Goal: Information Seeking & Learning: Find contact information

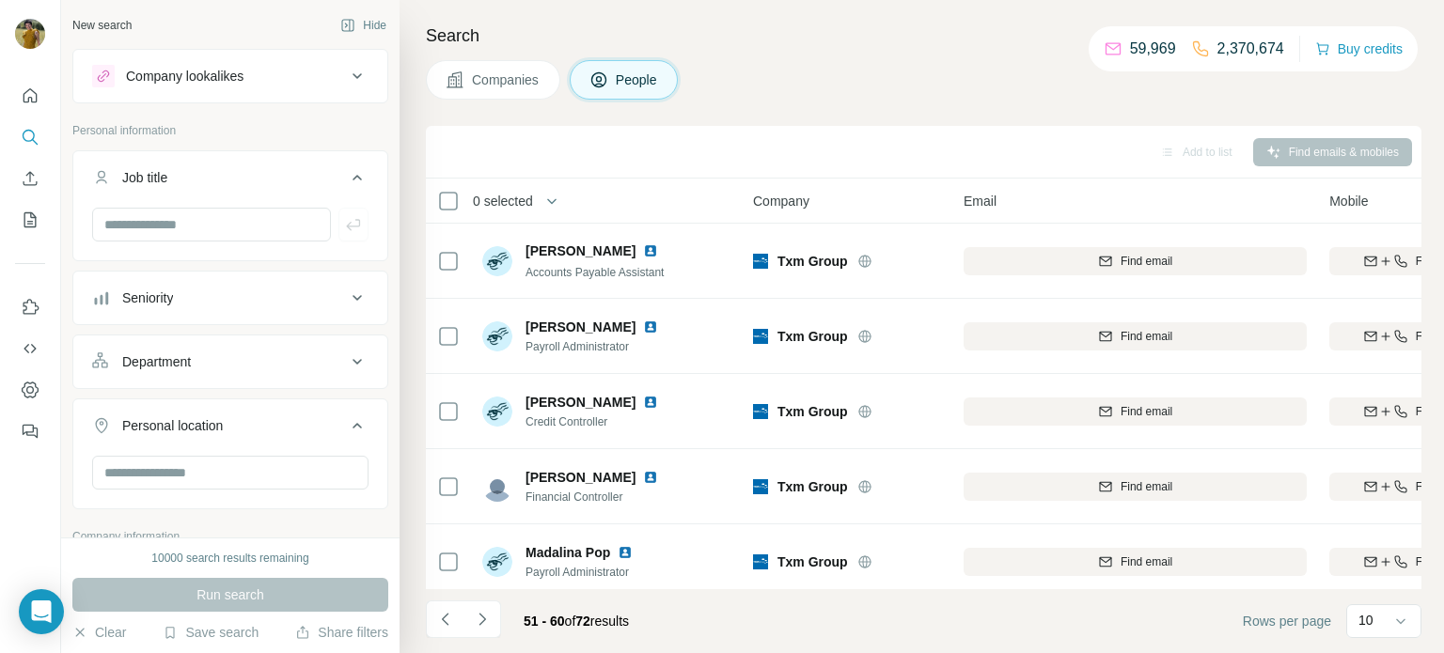
scroll to position [385, 86]
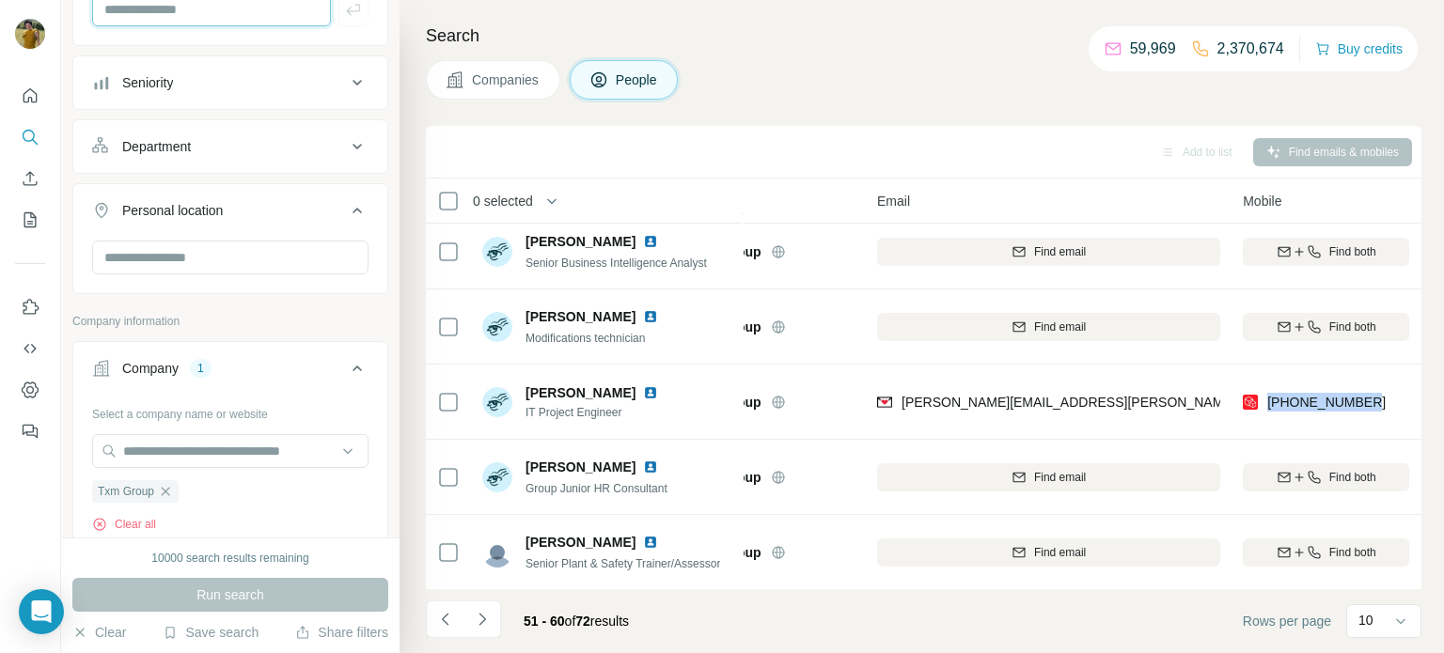
click at [172, 15] on input "text" at bounding box center [211, 9] width 239 height 34
click at [172, 486] on icon "button" at bounding box center [165, 491] width 15 height 15
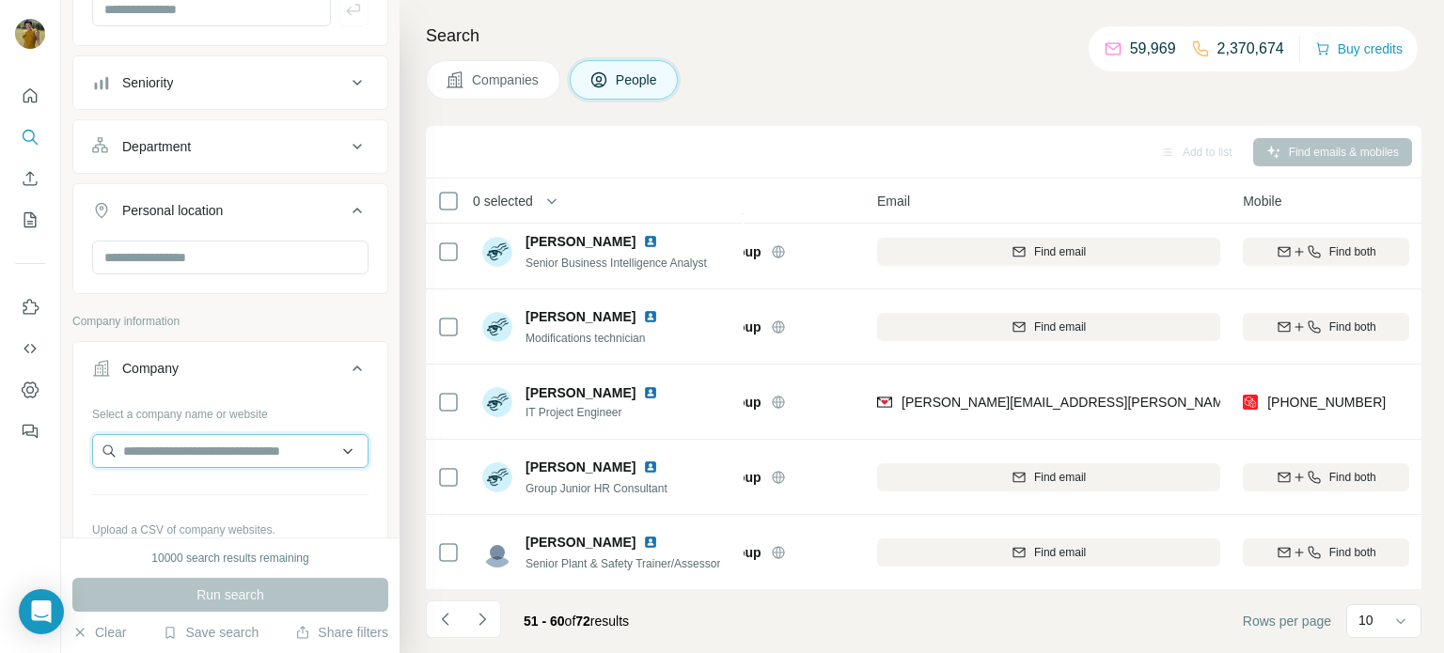
click at [163, 451] on input "text" at bounding box center [230, 451] width 276 height 34
paste input "**********"
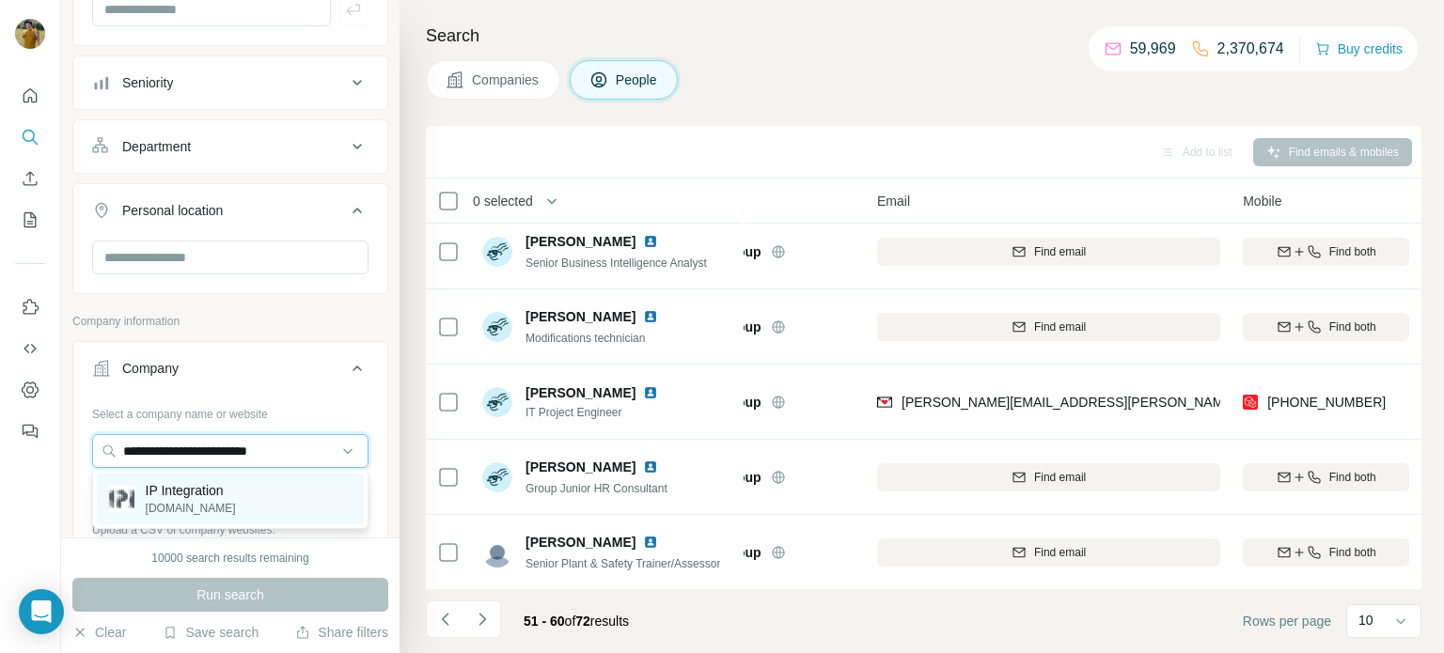
type input "**********"
click at [208, 490] on p "IP Integration" at bounding box center [191, 490] width 90 height 19
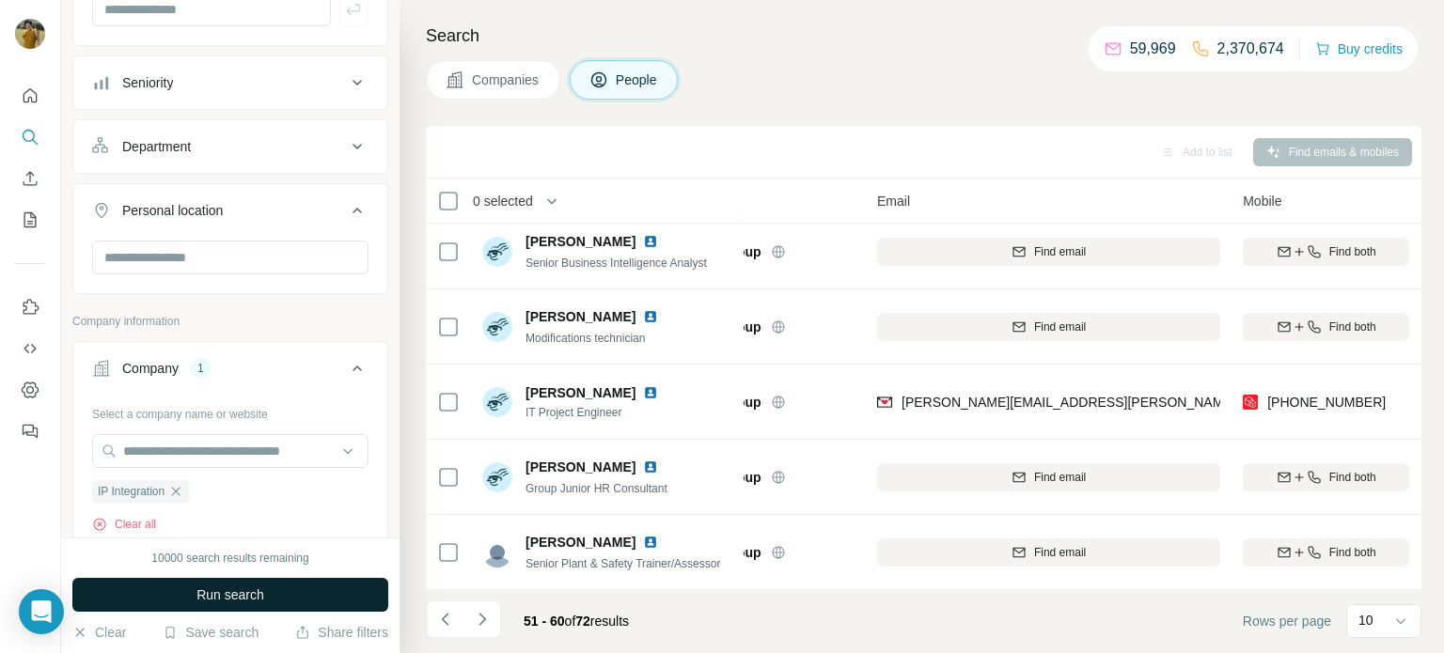
click at [231, 598] on span "Run search" at bounding box center [230, 595] width 68 height 19
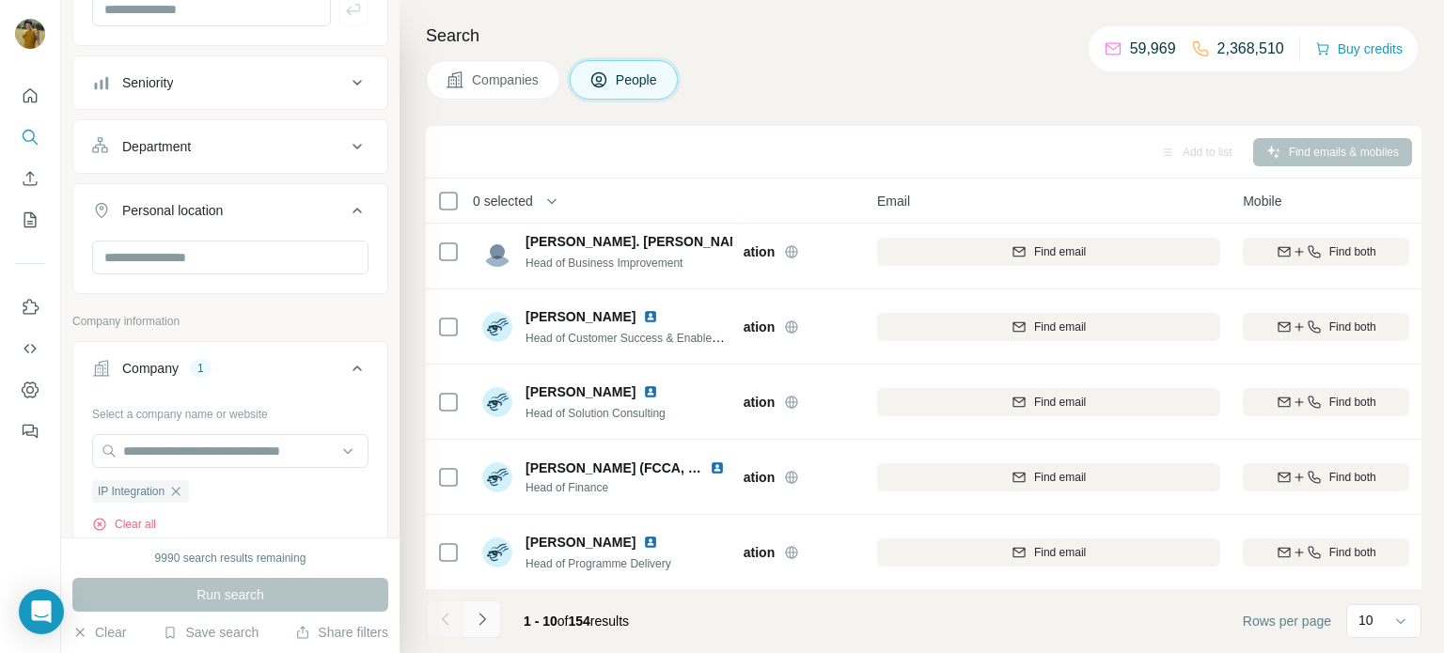
click at [493, 617] on button "Navigate to next page" at bounding box center [482, 620] width 38 height 38
click at [486, 612] on icon "Navigate to next page" at bounding box center [482, 619] width 19 height 19
click at [487, 619] on icon "Navigate to next page" at bounding box center [482, 619] width 19 height 19
click at [487, 620] on icon "Navigate to next page" at bounding box center [482, 619] width 19 height 19
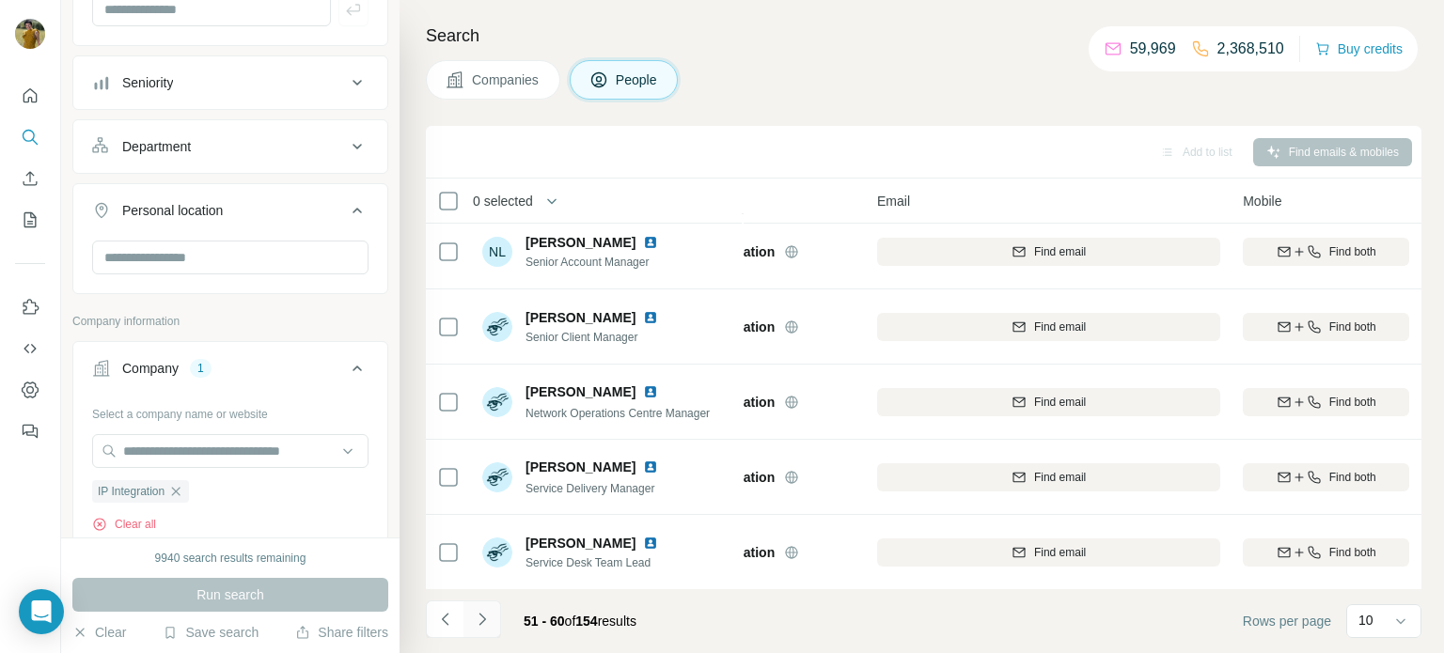
click at [487, 620] on icon "Navigate to next page" at bounding box center [482, 619] width 19 height 19
click at [436, 624] on icon "Navigate to previous page" at bounding box center [445, 619] width 19 height 19
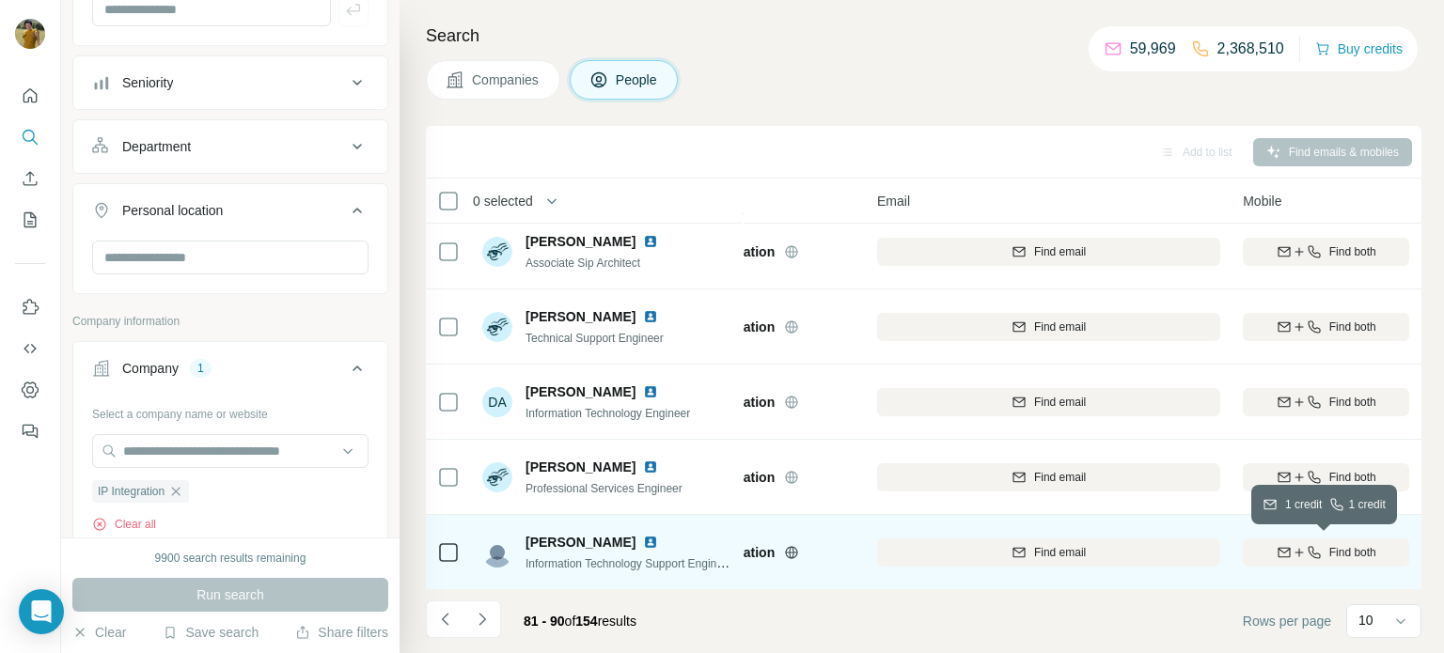
click at [1336, 551] on span "Find both" at bounding box center [1352, 552] width 47 height 17
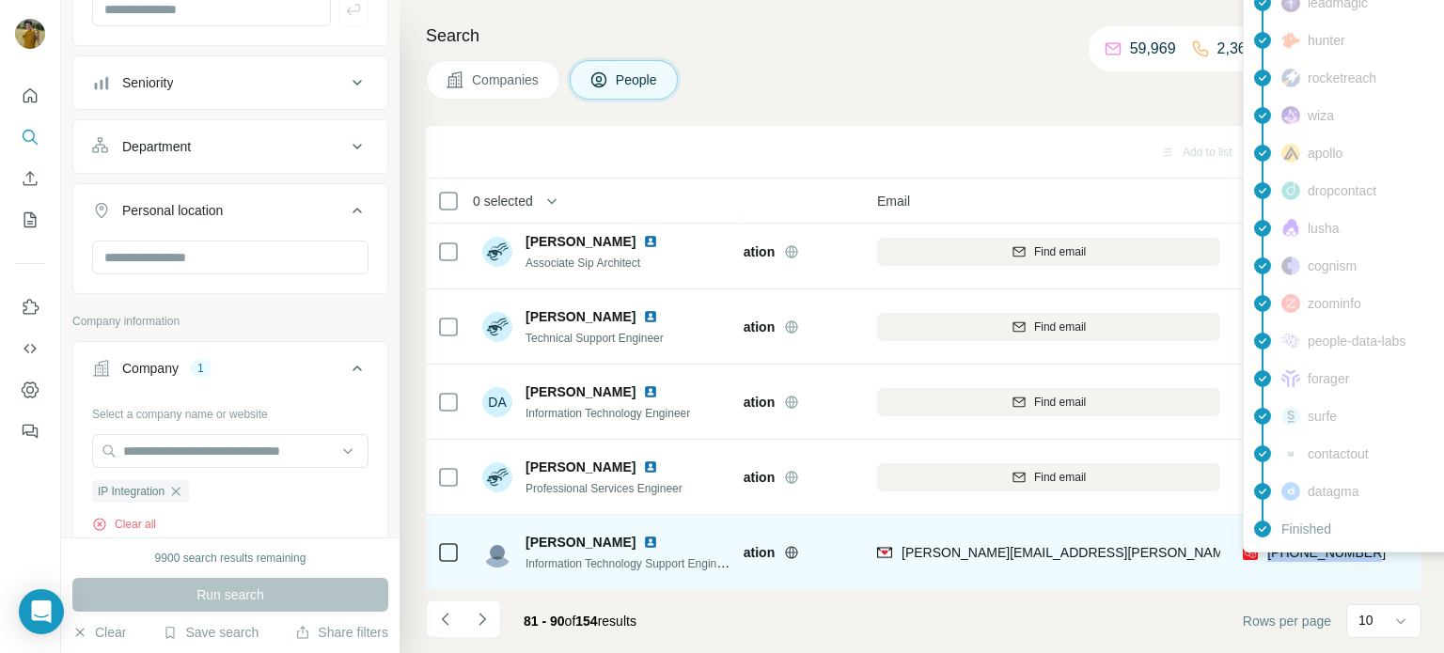
drag, startPoint x: 1383, startPoint y: 547, endPoint x: 1265, endPoint y: 558, distance: 118.1
click at [1265, 558] on div "[PHONE_NUMBER]" at bounding box center [1326, 552] width 166 height 52
copy span "[PHONE_NUMBER]"
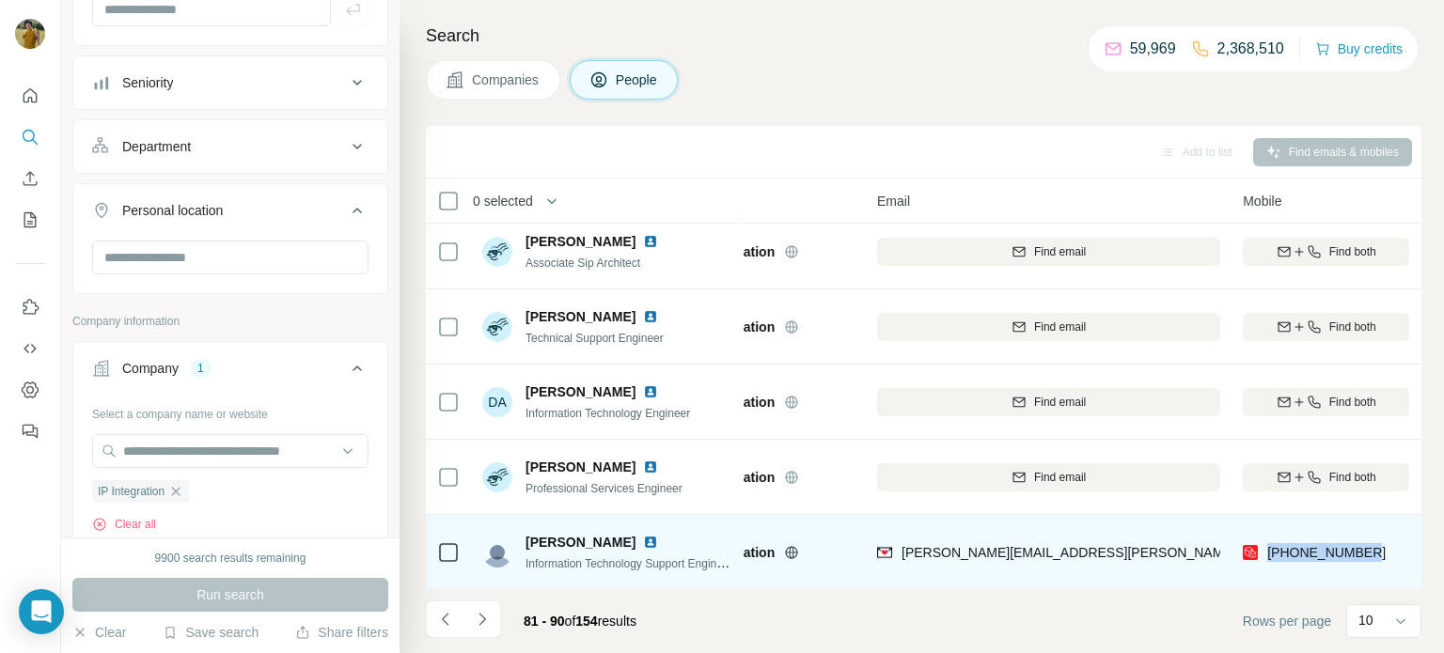
click at [643, 541] on img at bounding box center [650, 542] width 15 height 15
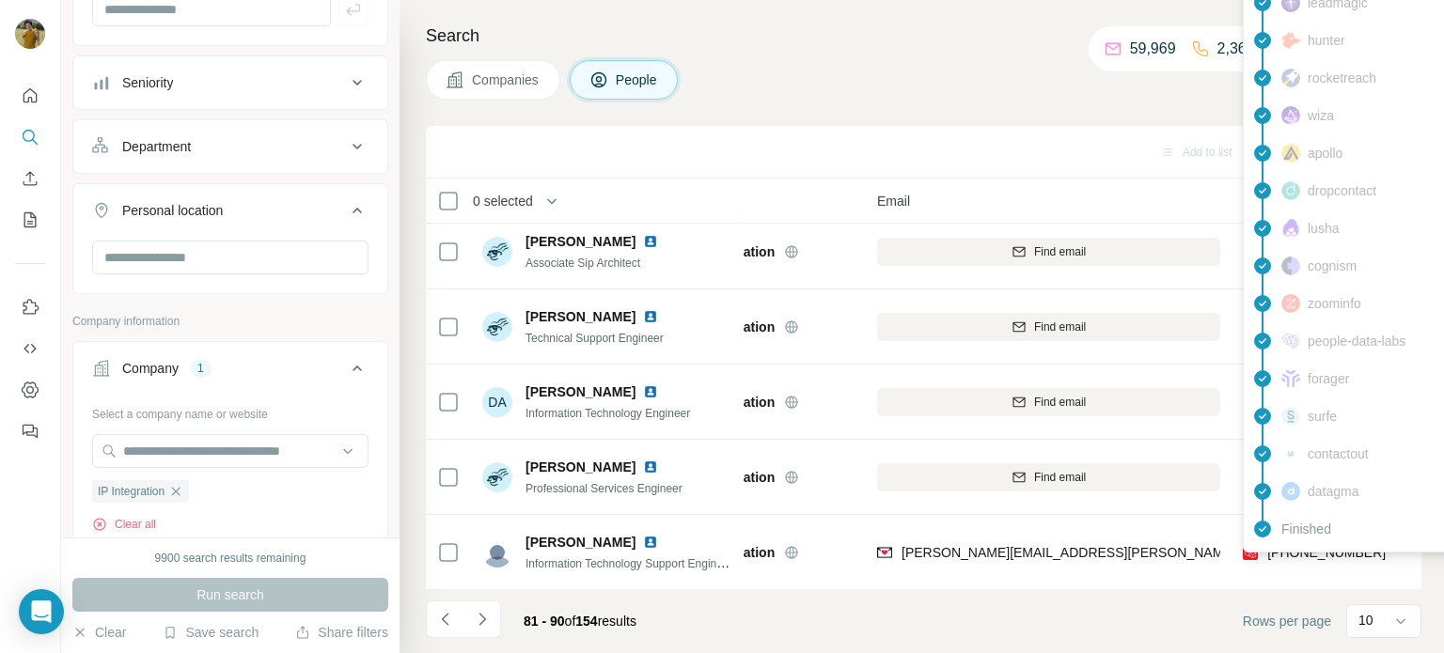
click at [1084, 573] on body "New search Hide Company lookalikes Personal information Job title Seniority Dep…" at bounding box center [722, 397] width 1444 height 794
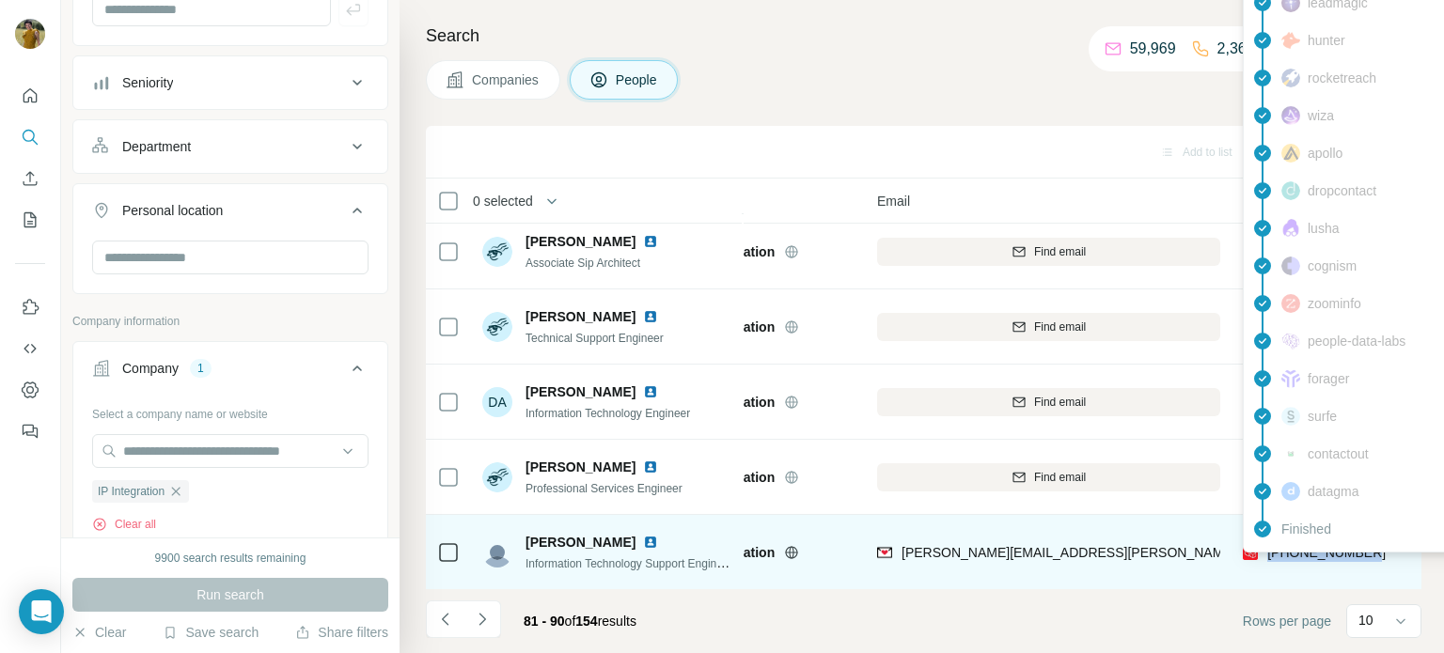
drag, startPoint x: 1380, startPoint y: 561, endPoint x: 1264, endPoint y: 557, distance: 115.7
click at [1264, 557] on div "[PHONE_NUMBER]" at bounding box center [1326, 552] width 166 height 52
copy span "[PHONE_NUMBER]"
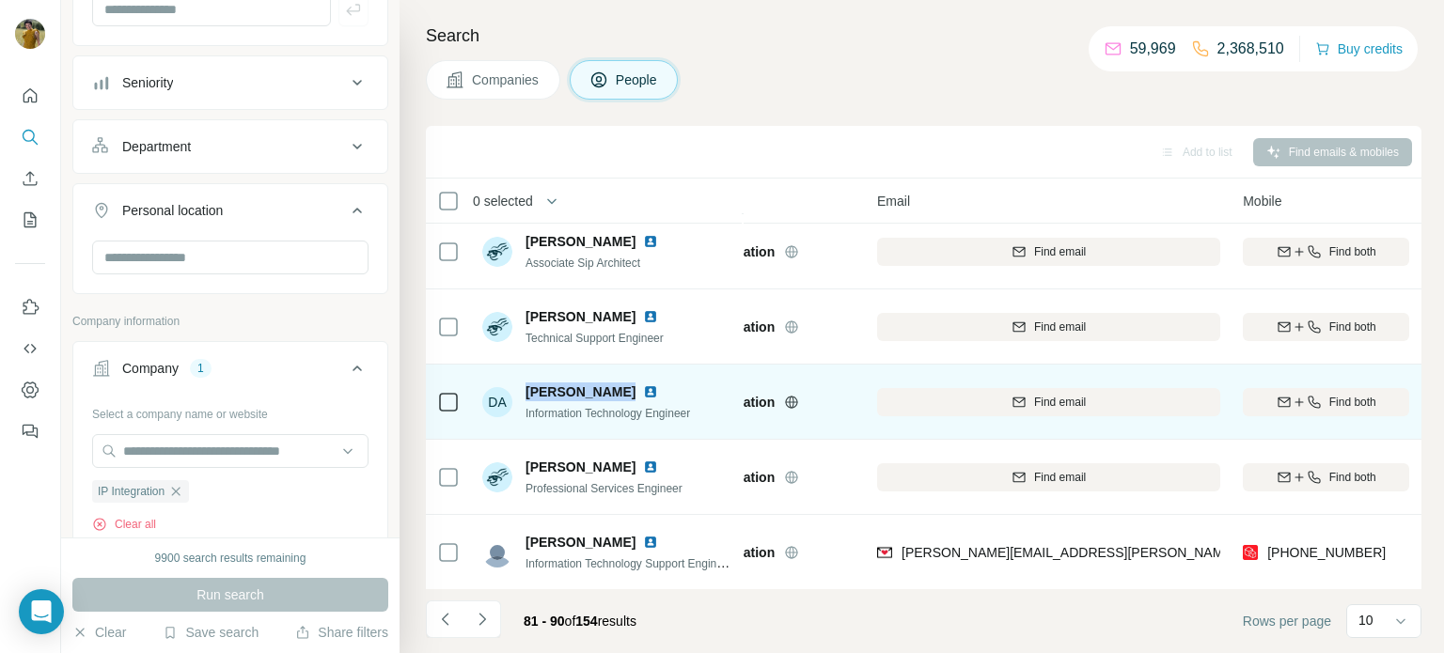
drag, startPoint x: 623, startPoint y: 387, endPoint x: 519, endPoint y: 388, distance: 104.4
click at [519, 388] on div "DA [PERSON_NAME] Information Technology Engineer" at bounding box center [586, 402] width 208 height 39
copy span "[PERSON_NAME]"
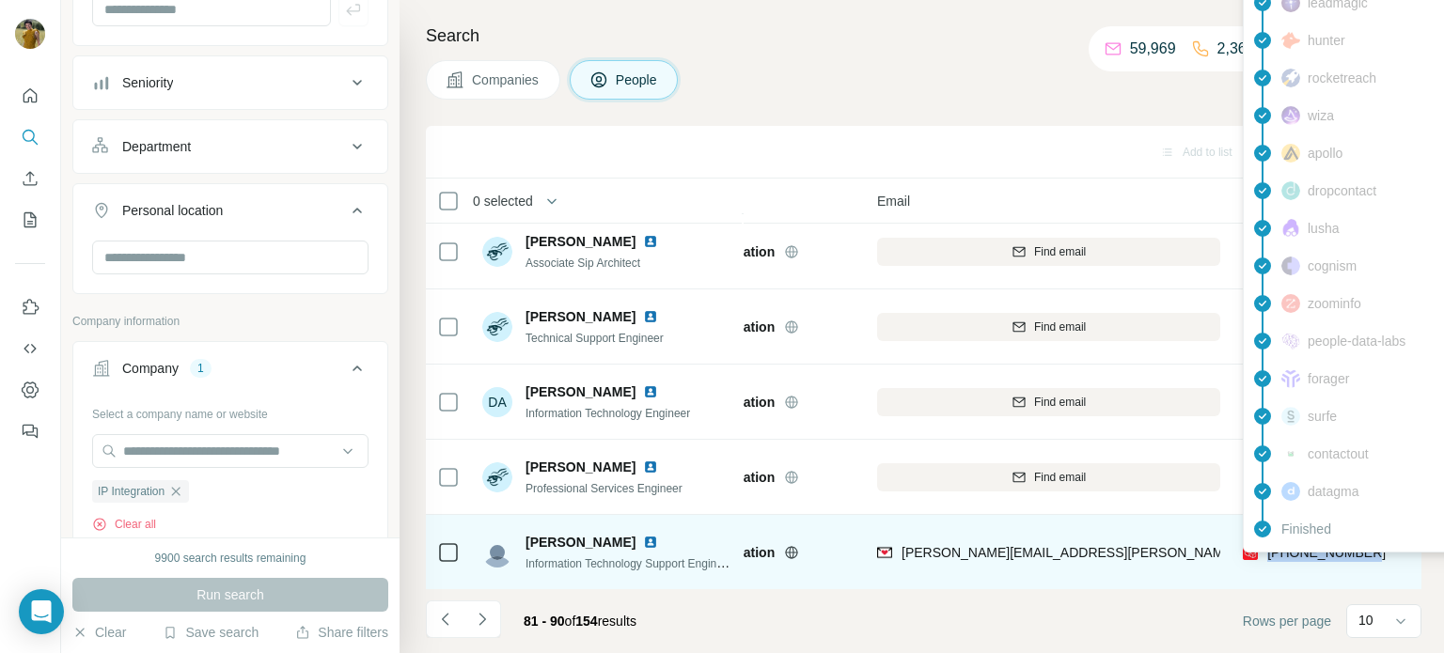
drag, startPoint x: 1393, startPoint y: 548, endPoint x: 1268, endPoint y: 553, distance: 125.1
click at [1268, 553] on div "[PHONE_NUMBER]" at bounding box center [1326, 552] width 166 height 52
copy span "[PHONE_NUMBER]"
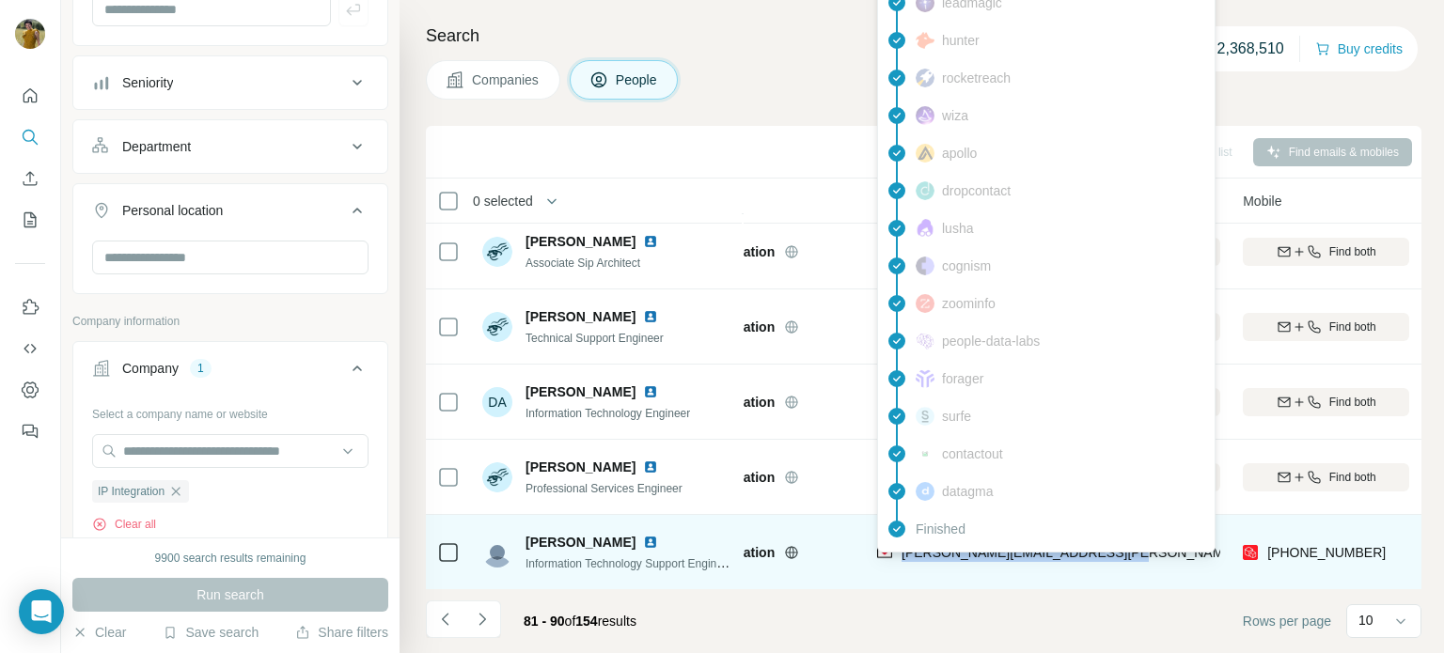
drag, startPoint x: 1144, startPoint y: 561, endPoint x: 902, endPoint y: 562, distance: 242.6
click at [902, 562] on div "[PERSON_NAME][EMAIL_ADDRESS][PERSON_NAME][DOMAIN_NAME]" at bounding box center [1048, 552] width 343 height 52
copy span "[PERSON_NAME][EMAIL_ADDRESS][PERSON_NAME][DOMAIN_NAME]"
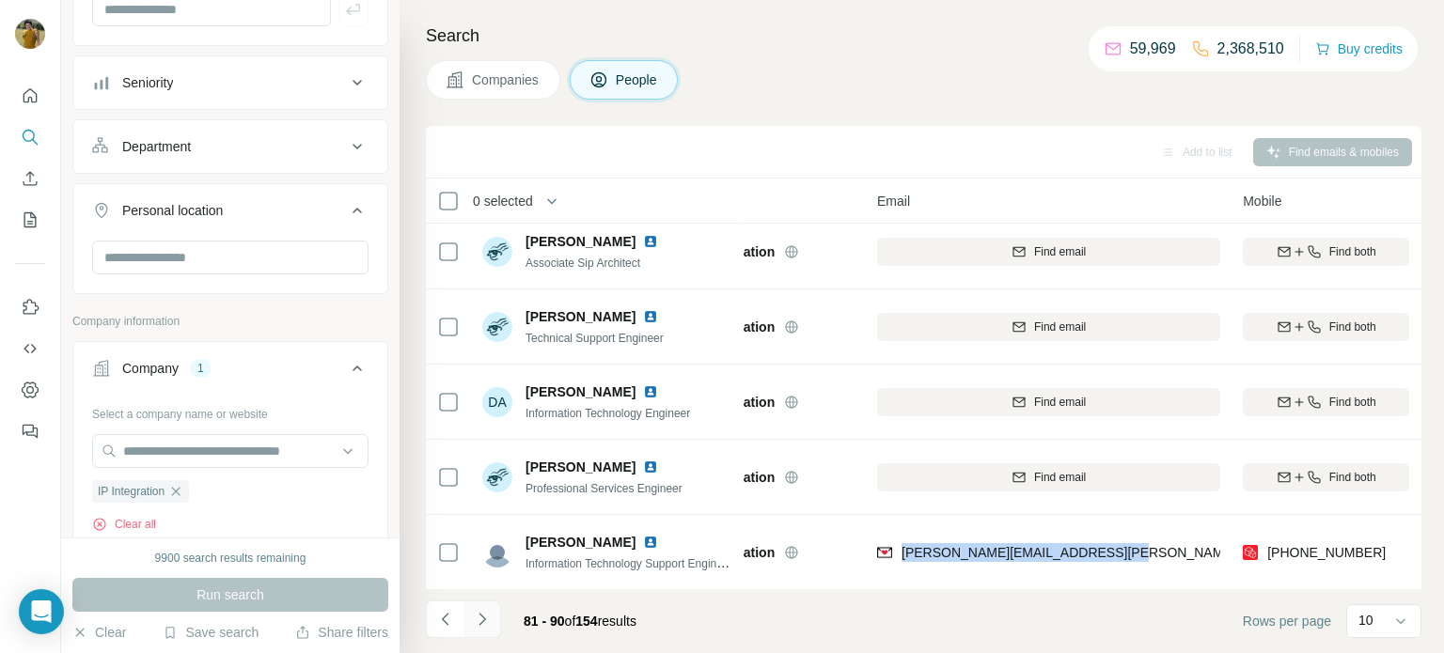
click at [484, 630] on button "Navigate to next page" at bounding box center [482, 620] width 38 height 38
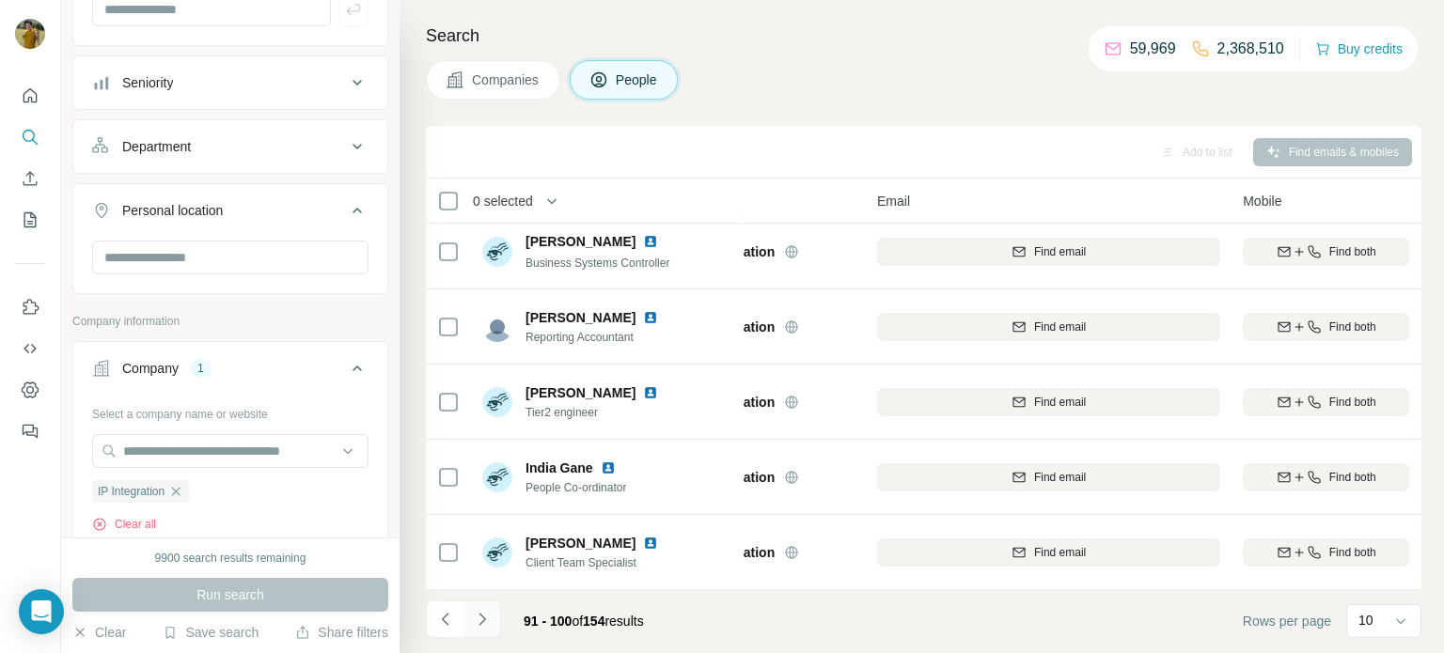
click at [484, 630] on button "Navigate to next page" at bounding box center [482, 620] width 38 height 38
click at [450, 621] on icon "Navigate to previous page" at bounding box center [445, 619] width 19 height 19
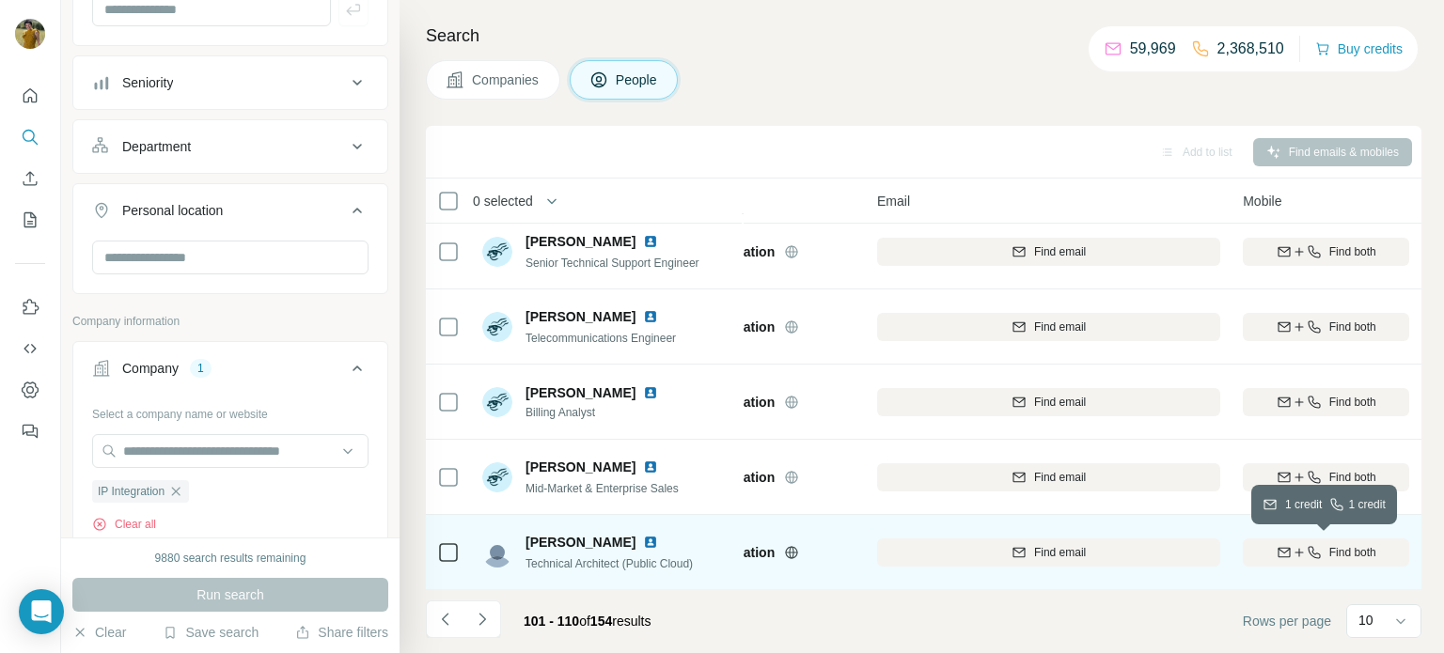
click at [1360, 556] on span "Find both" at bounding box center [1352, 552] width 47 height 17
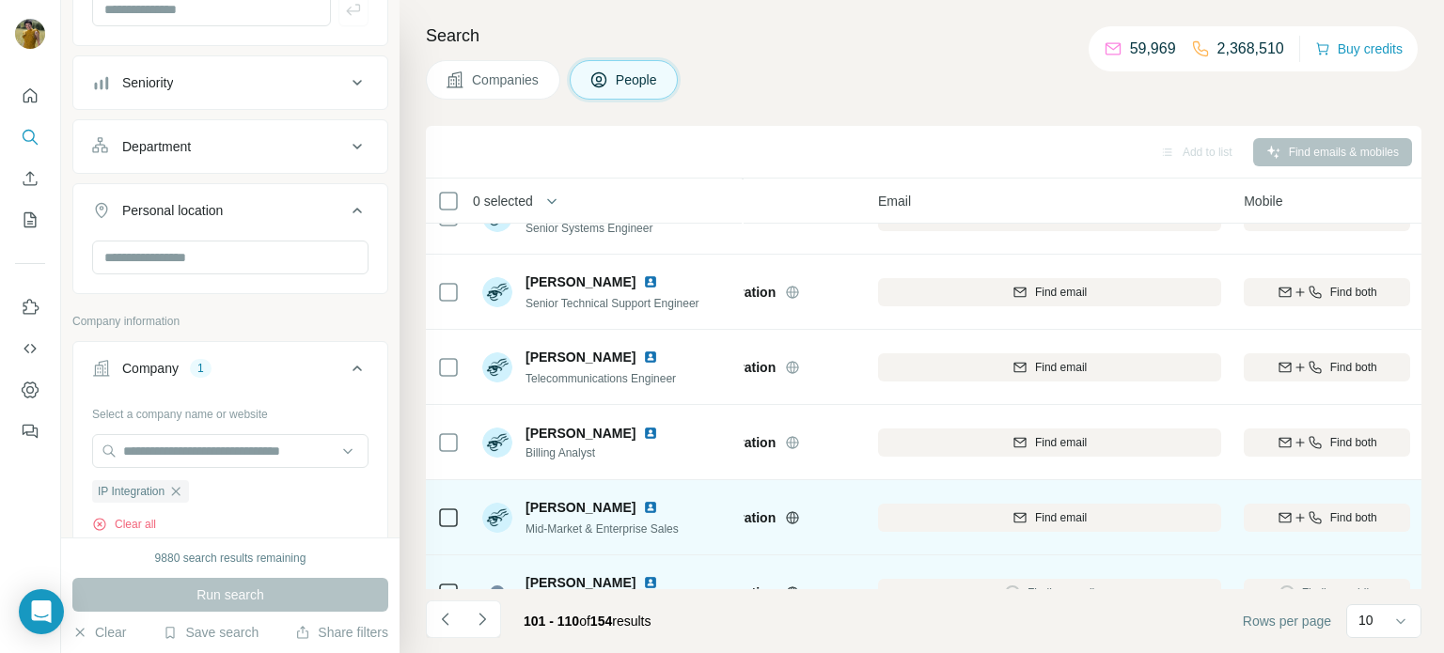
scroll to position [385, 86]
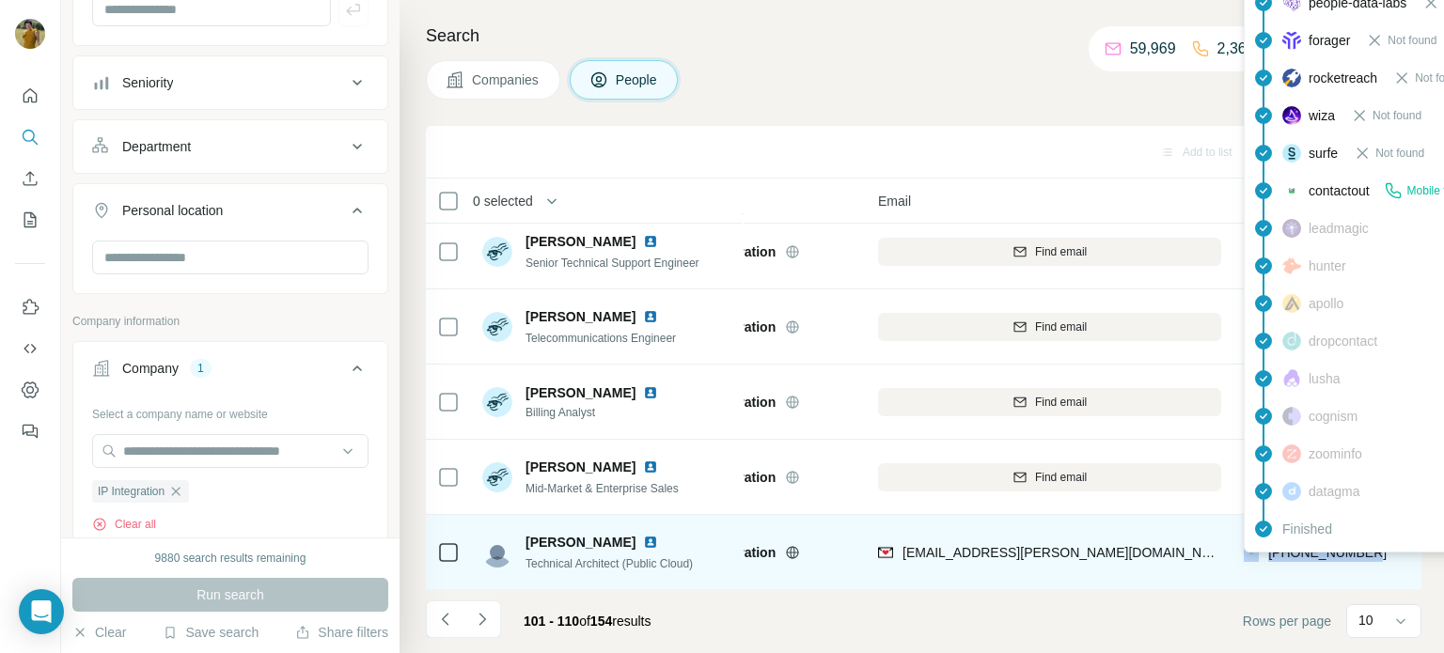
drag, startPoint x: 1390, startPoint y: 545, endPoint x: 1260, endPoint y: 554, distance: 131.0
click at [1260, 554] on div "[PHONE_NUMBER]" at bounding box center [1327, 552] width 166 height 52
copy div "[PHONE_NUMBER]"
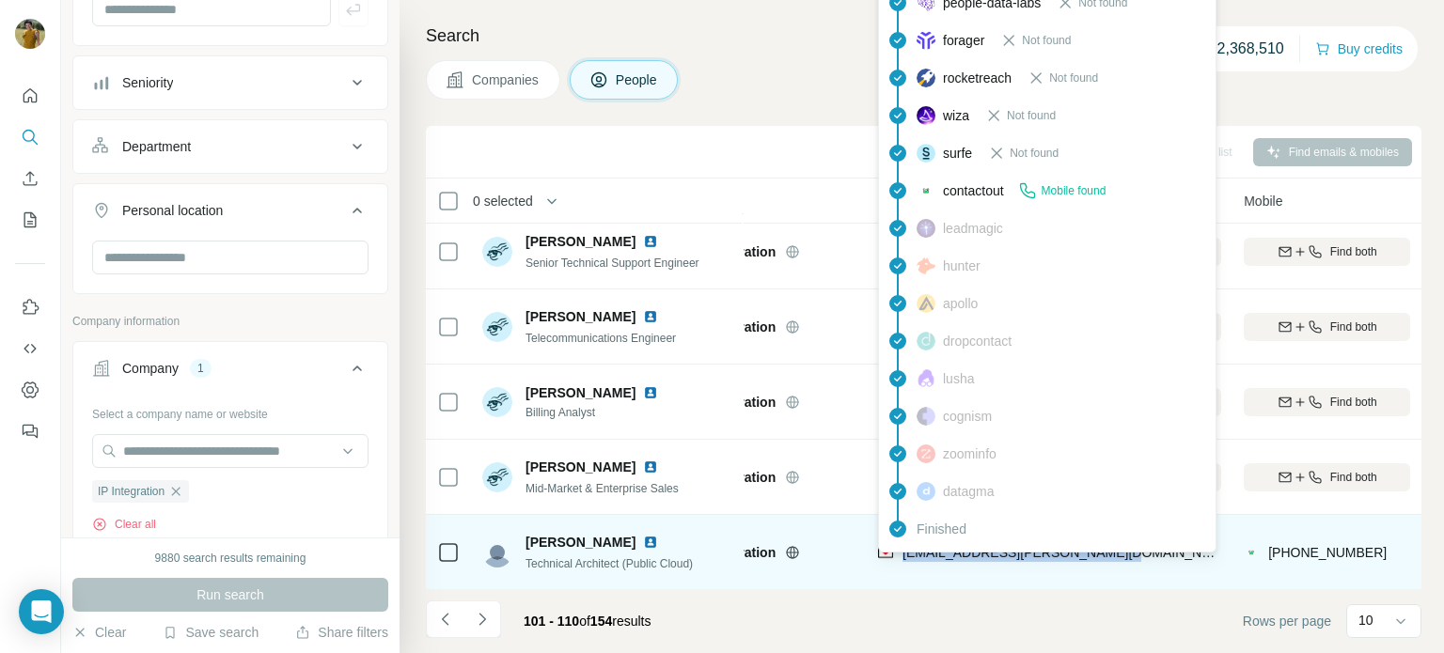
drag, startPoint x: 1139, startPoint y: 546, endPoint x: 903, endPoint y: 562, distance: 236.5
click at [903, 562] on div "[EMAIL_ADDRESS][PERSON_NAME][DOMAIN_NAME]" at bounding box center [1049, 552] width 343 height 52
copy span "[EMAIL_ADDRESS][PERSON_NAME][DOMAIN_NAME]"
